Goal: Information Seeking & Learning: Learn about a topic

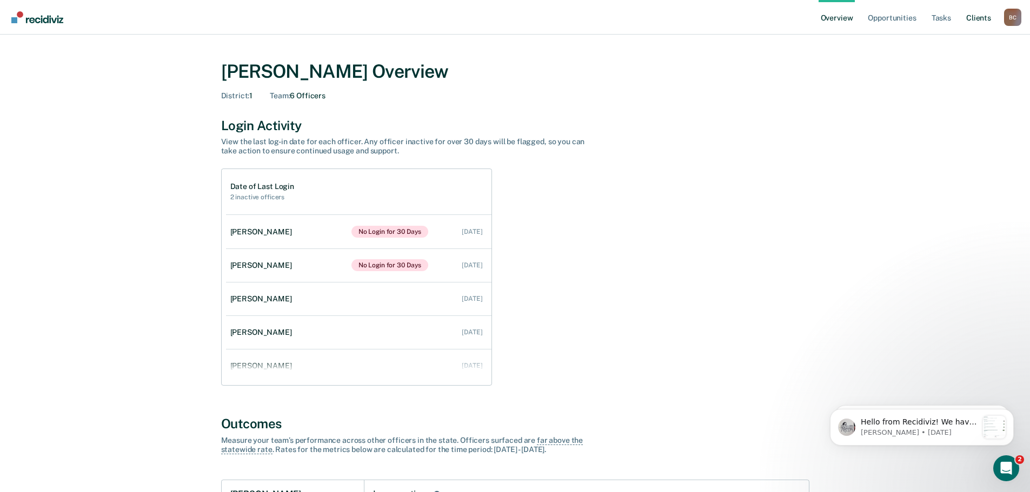
click at [981, 19] on link "Client s" at bounding box center [978, 17] width 29 height 35
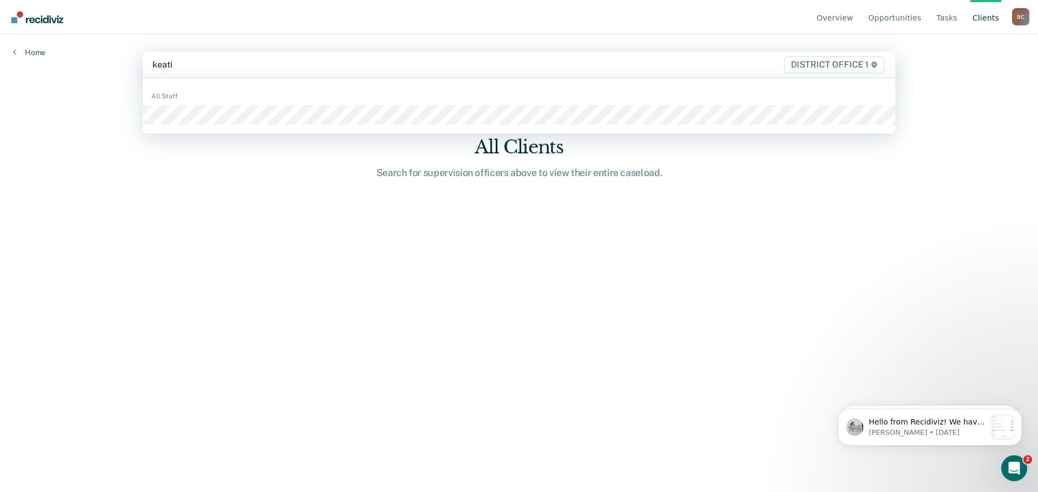
type input "[PERSON_NAME]"
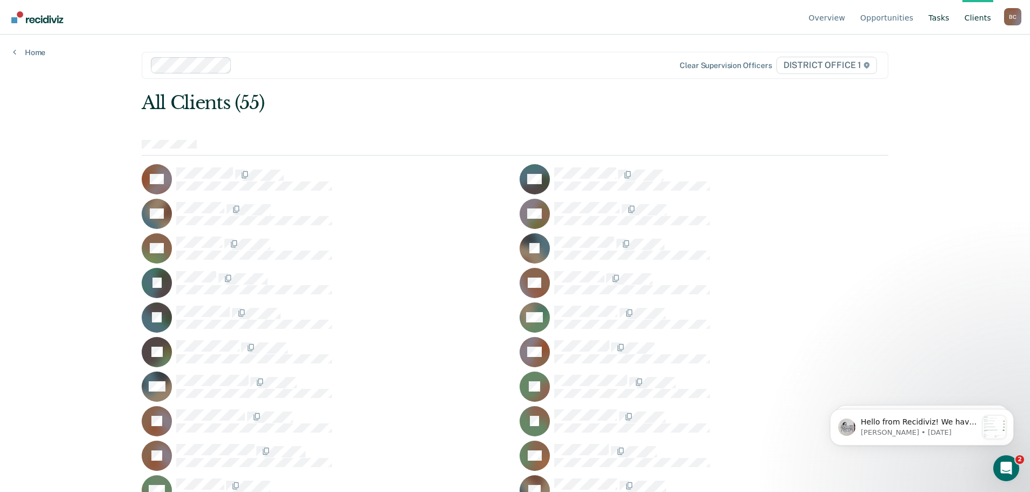
click at [944, 15] on link "Tasks" at bounding box center [938, 17] width 25 height 35
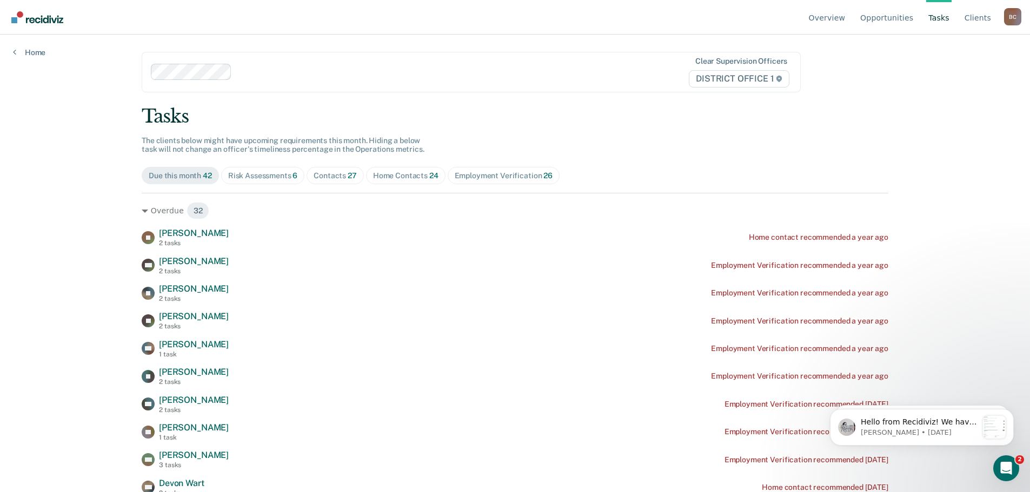
click at [242, 175] on div "Risk Assessments 6" at bounding box center [263, 175] width 70 height 9
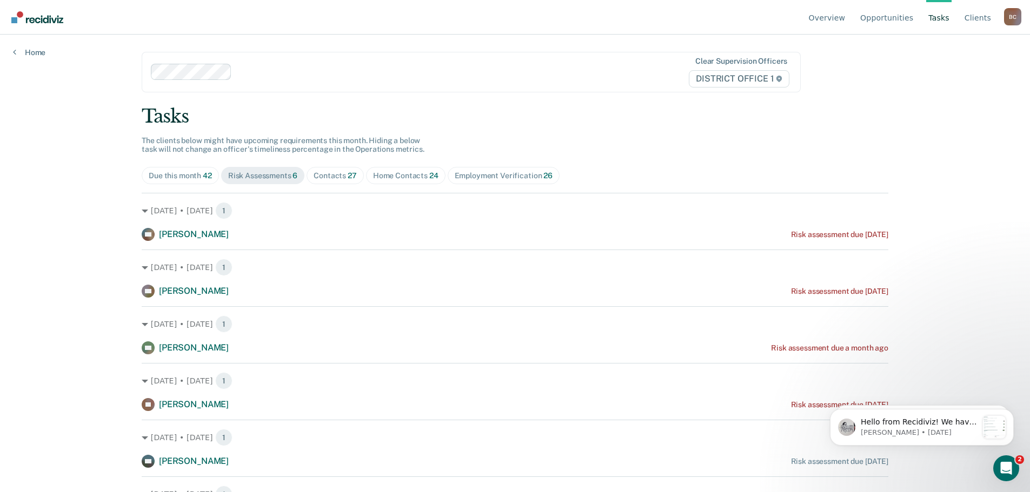
click at [164, 177] on div "Due this month 42" at bounding box center [180, 175] width 63 height 9
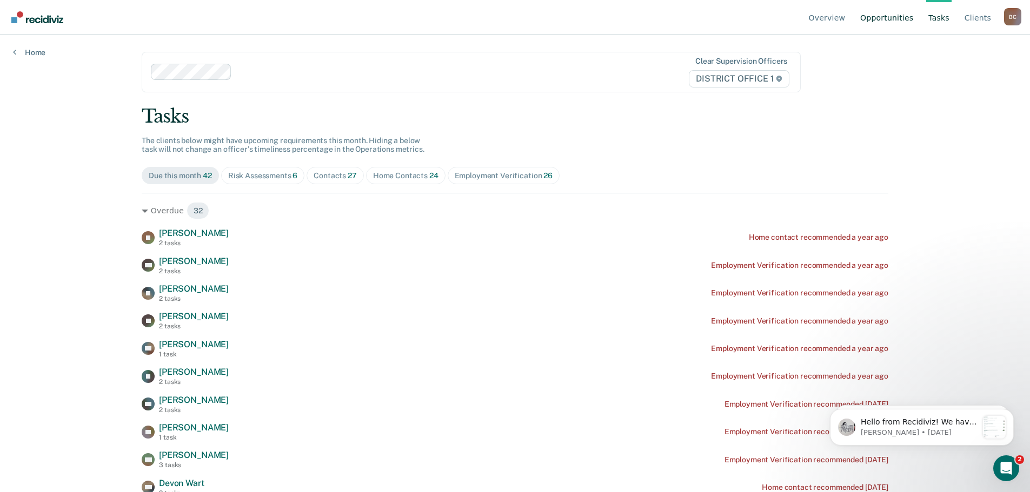
click at [879, 19] on link "Opportunities" at bounding box center [886, 17] width 57 height 35
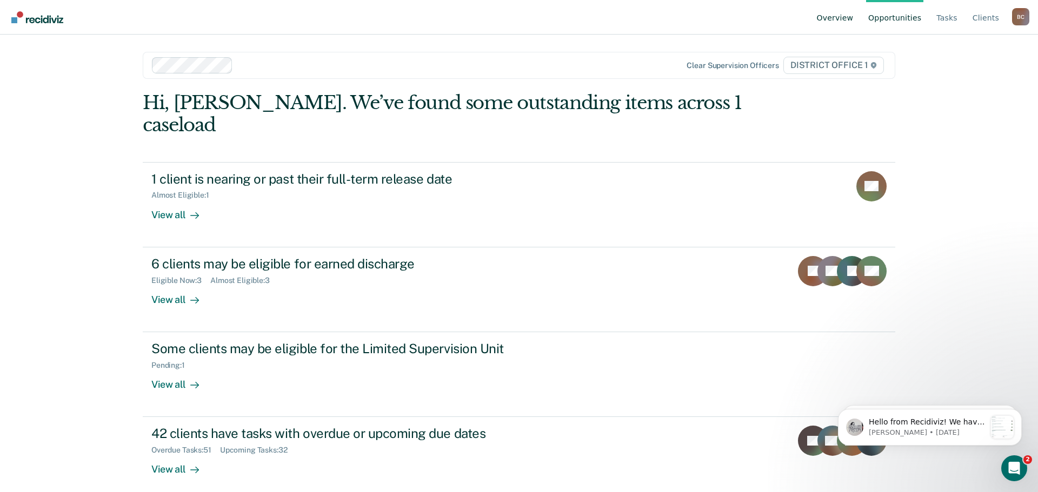
click at [838, 18] on link "Overview" at bounding box center [834, 17] width 41 height 35
